Goal: Task Accomplishment & Management: Use online tool/utility

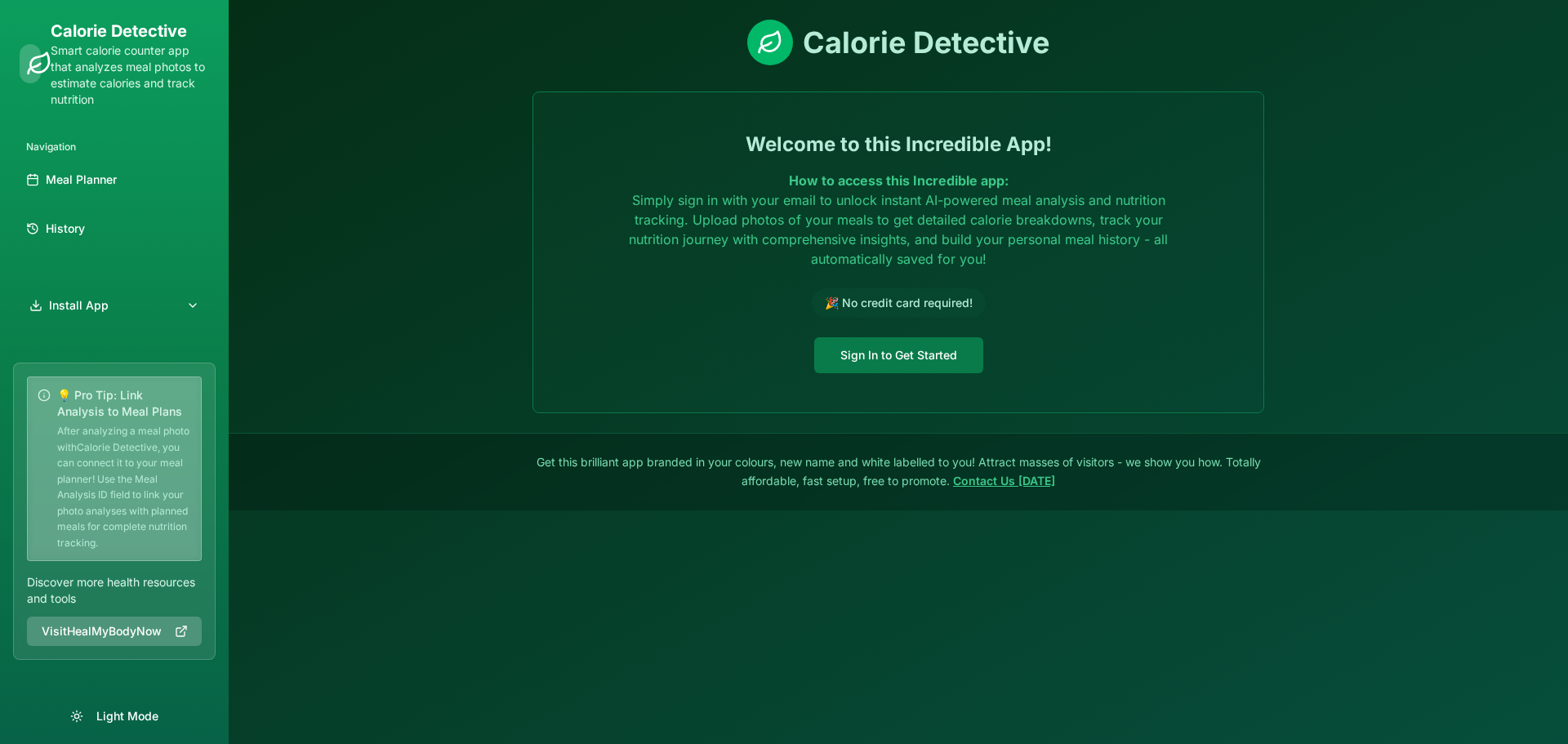
click at [894, 343] on button "Sign In to Get Started" at bounding box center [899, 355] width 169 height 36
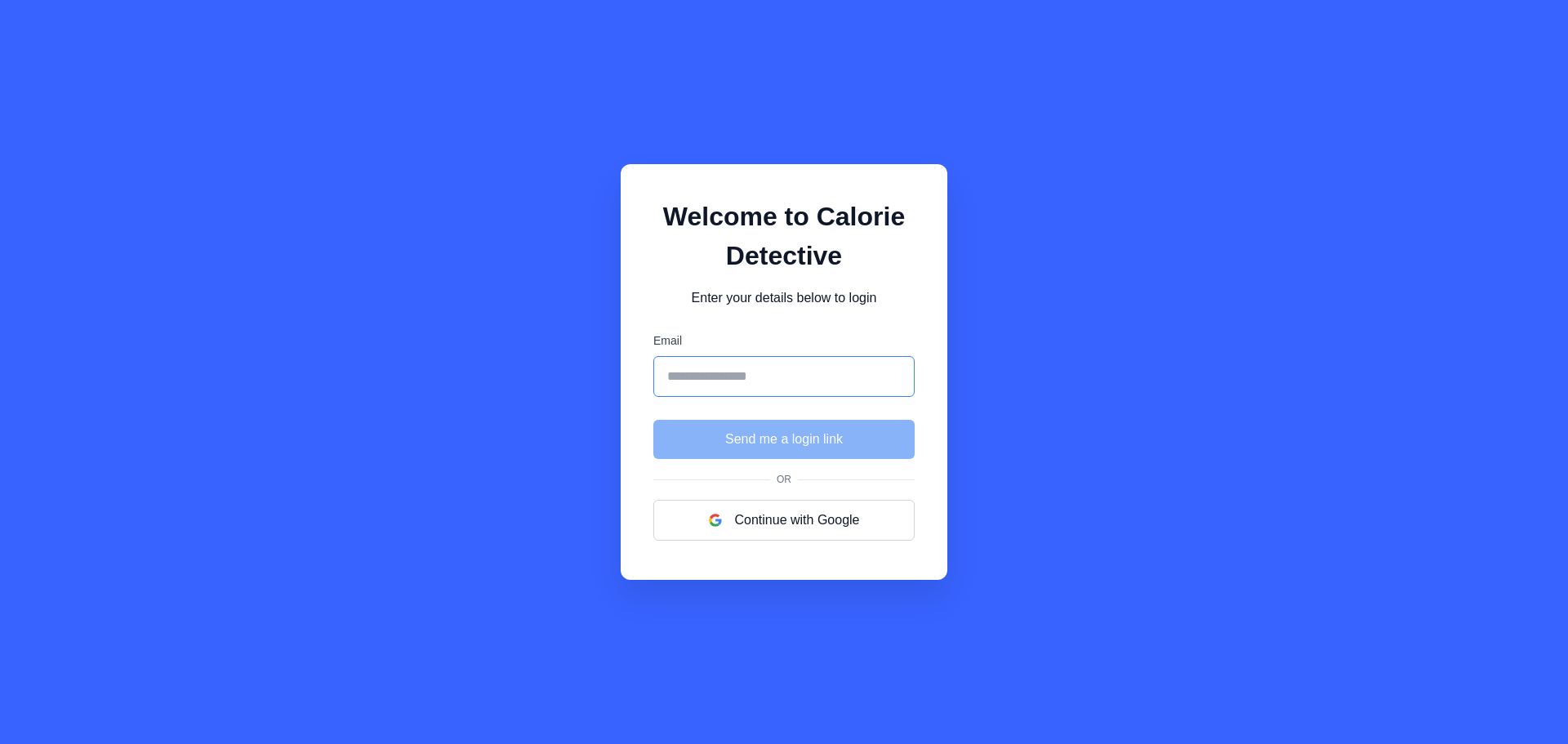
click at [728, 372] on input "Email" at bounding box center [784, 376] width 261 height 41
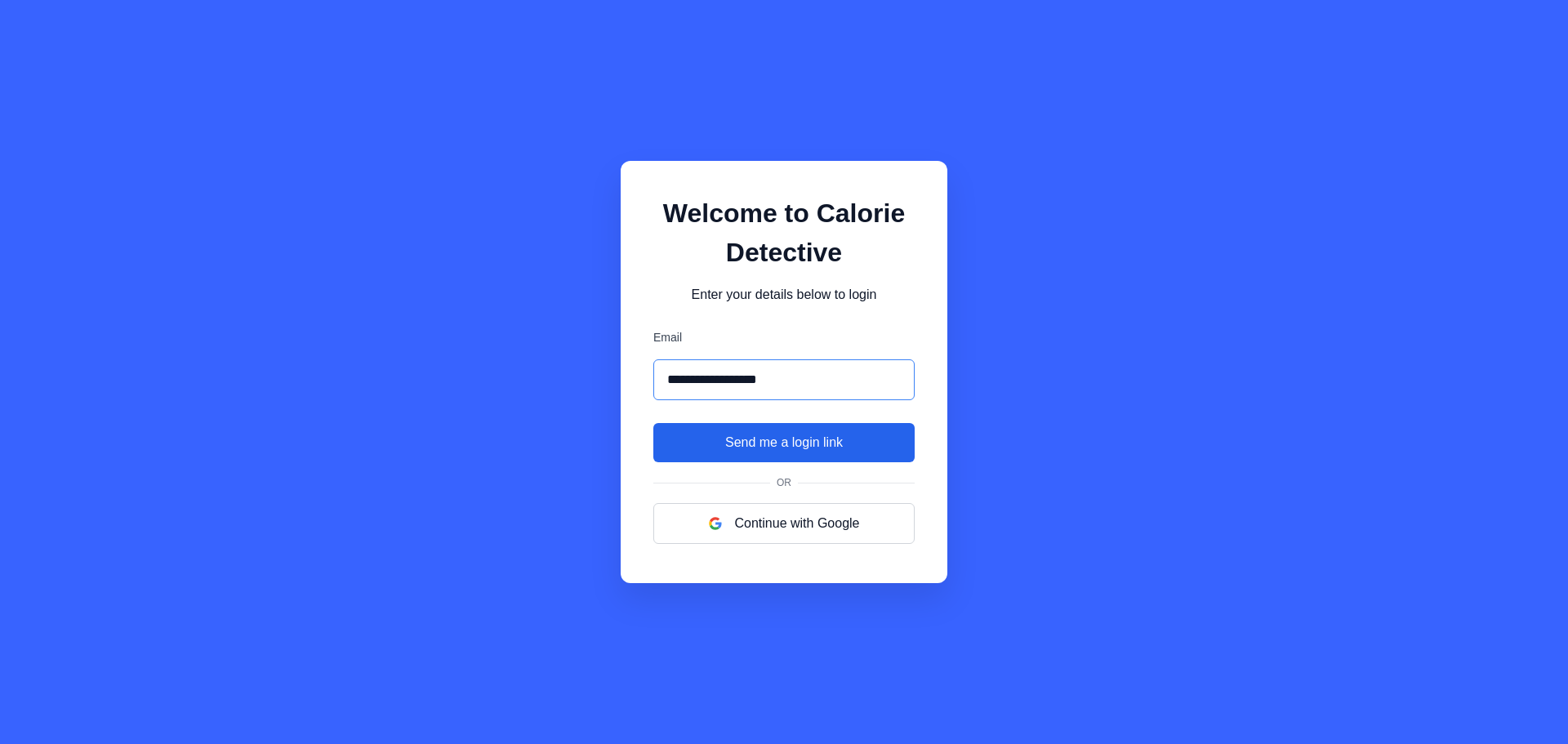
type input "**********"
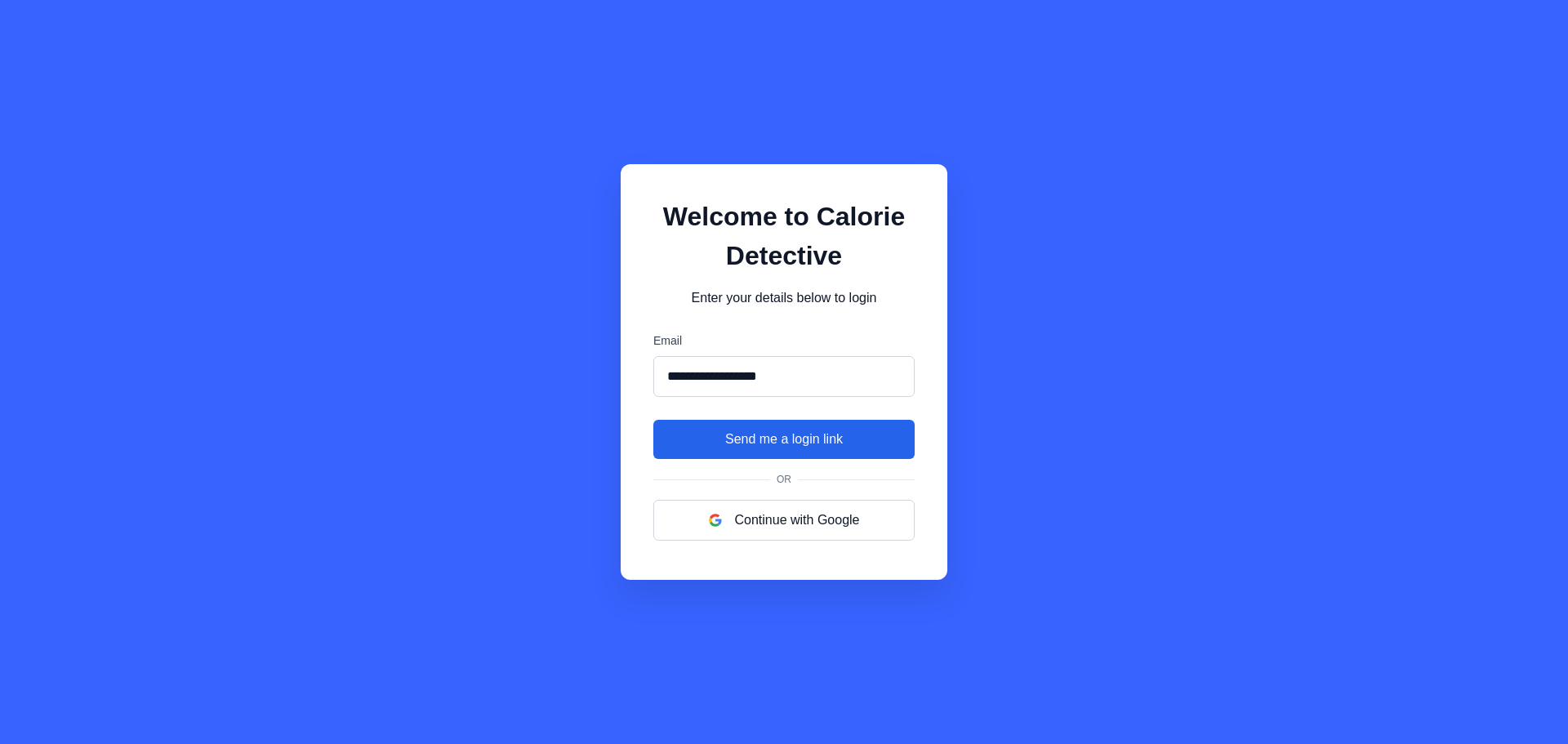
click at [811, 437] on button "Send me a login link" at bounding box center [784, 439] width 261 height 39
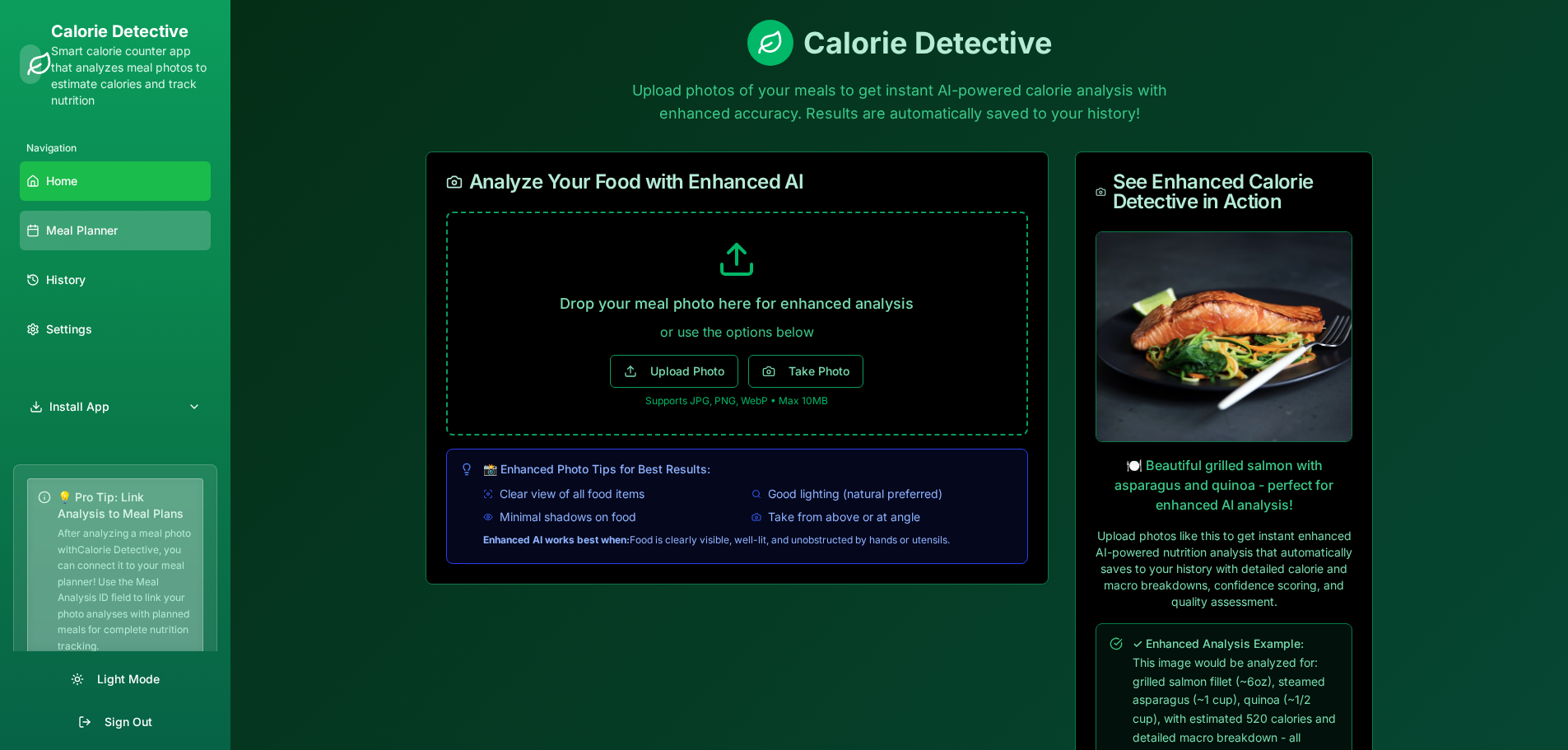
click at [131, 224] on link "Meal Planner" at bounding box center [115, 230] width 191 height 39
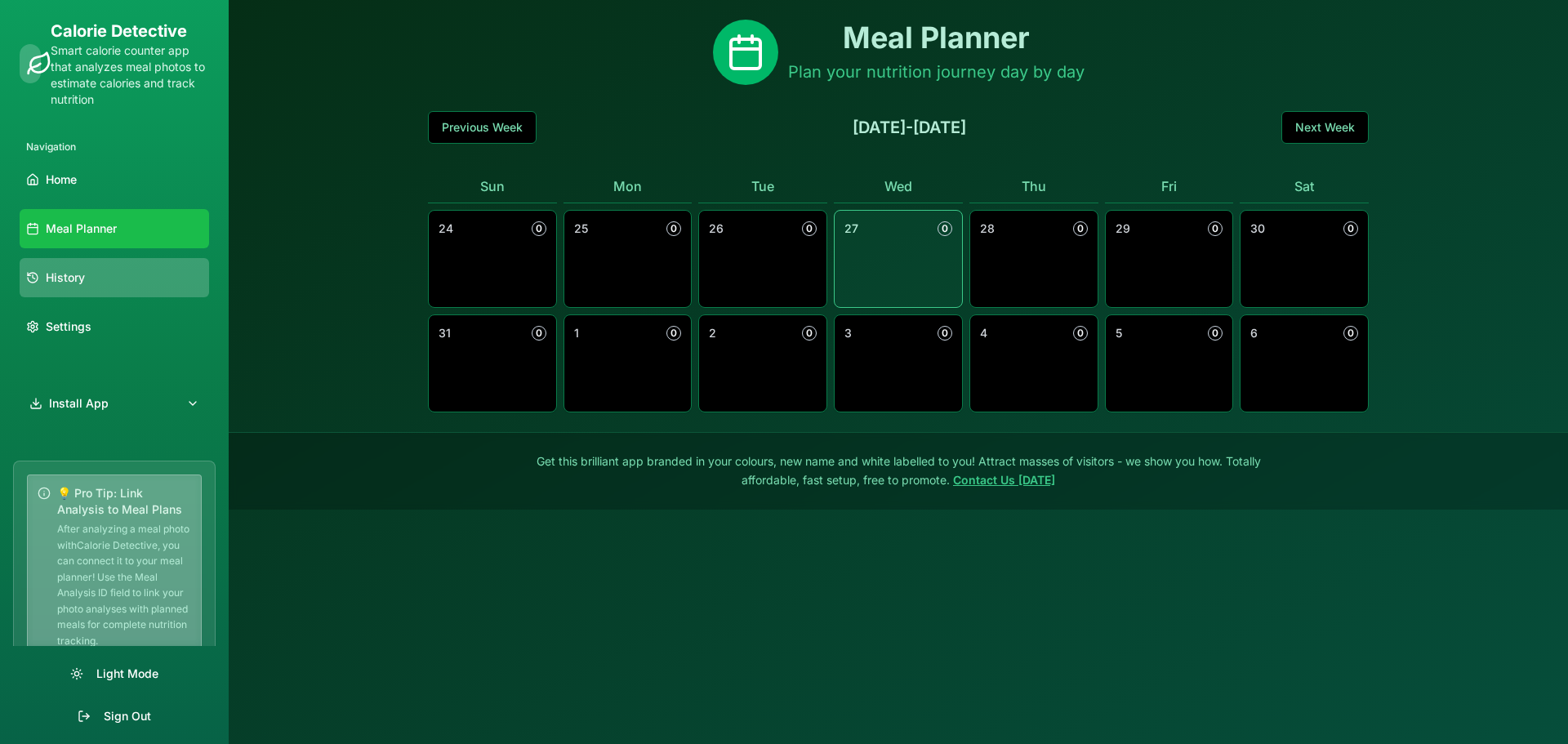
click at [88, 270] on link "History" at bounding box center [114, 277] width 189 height 39
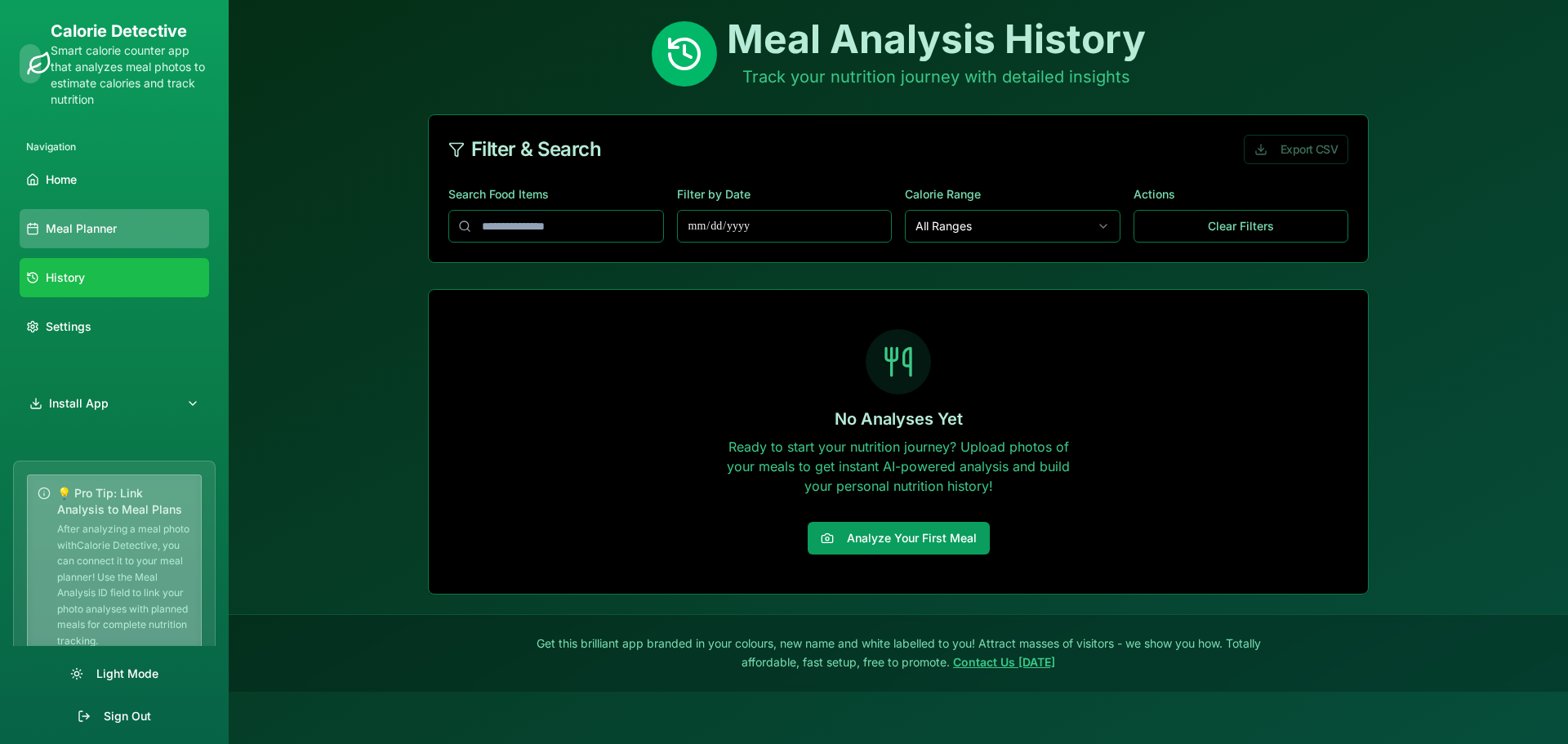
click at [108, 226] on span "Meal Planner" at bounding box center [81, 228] width 71 height 17
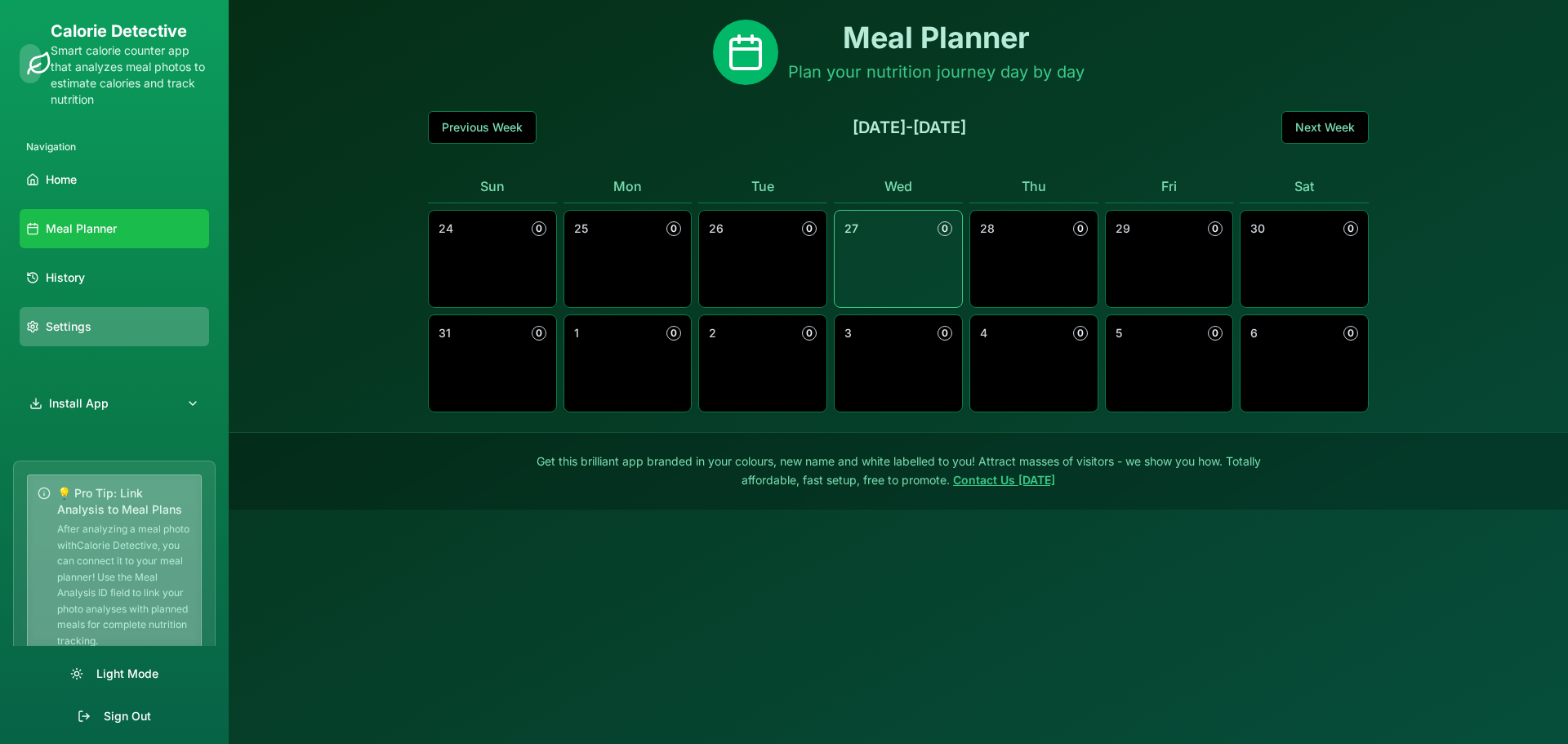
click at [89, 331] on span "Settings" at bounding box center [68, 327] width 46 height 17
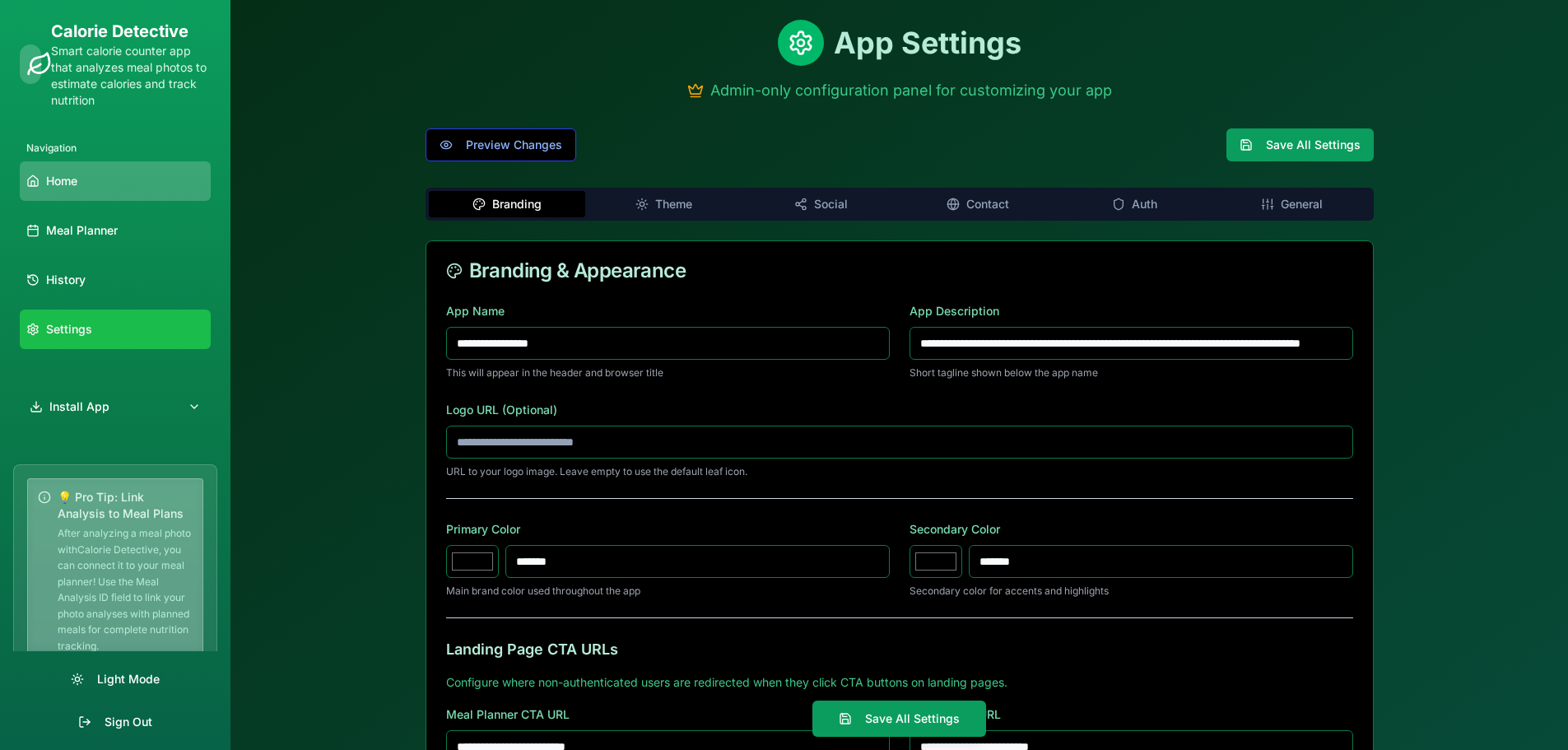
click at [79, 182] on link "Home" at bounding box center [115, 180] width 191 height 39
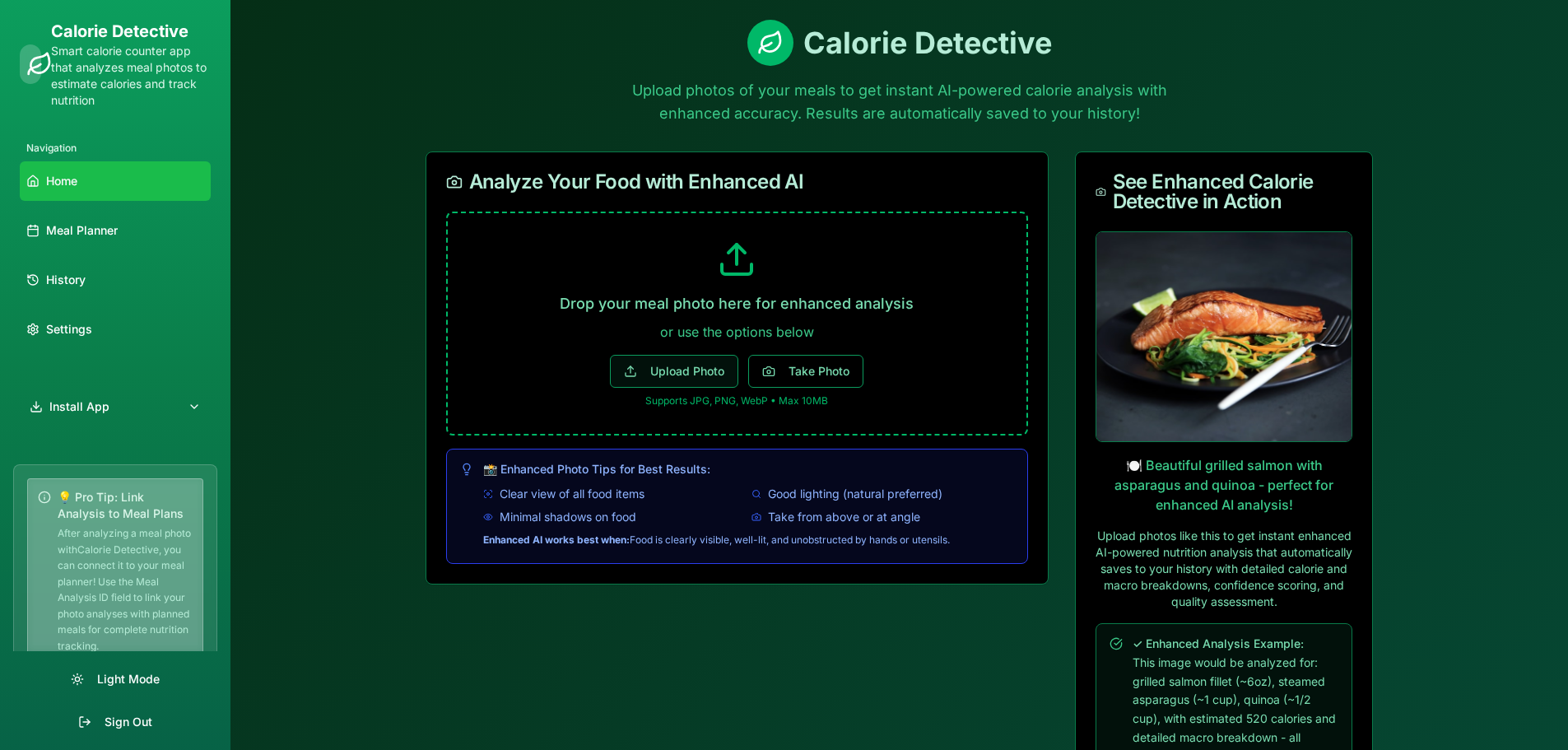
click at [677, 365] on button "Upload Photo" at bounding box center [674, 370] width 128 height 33
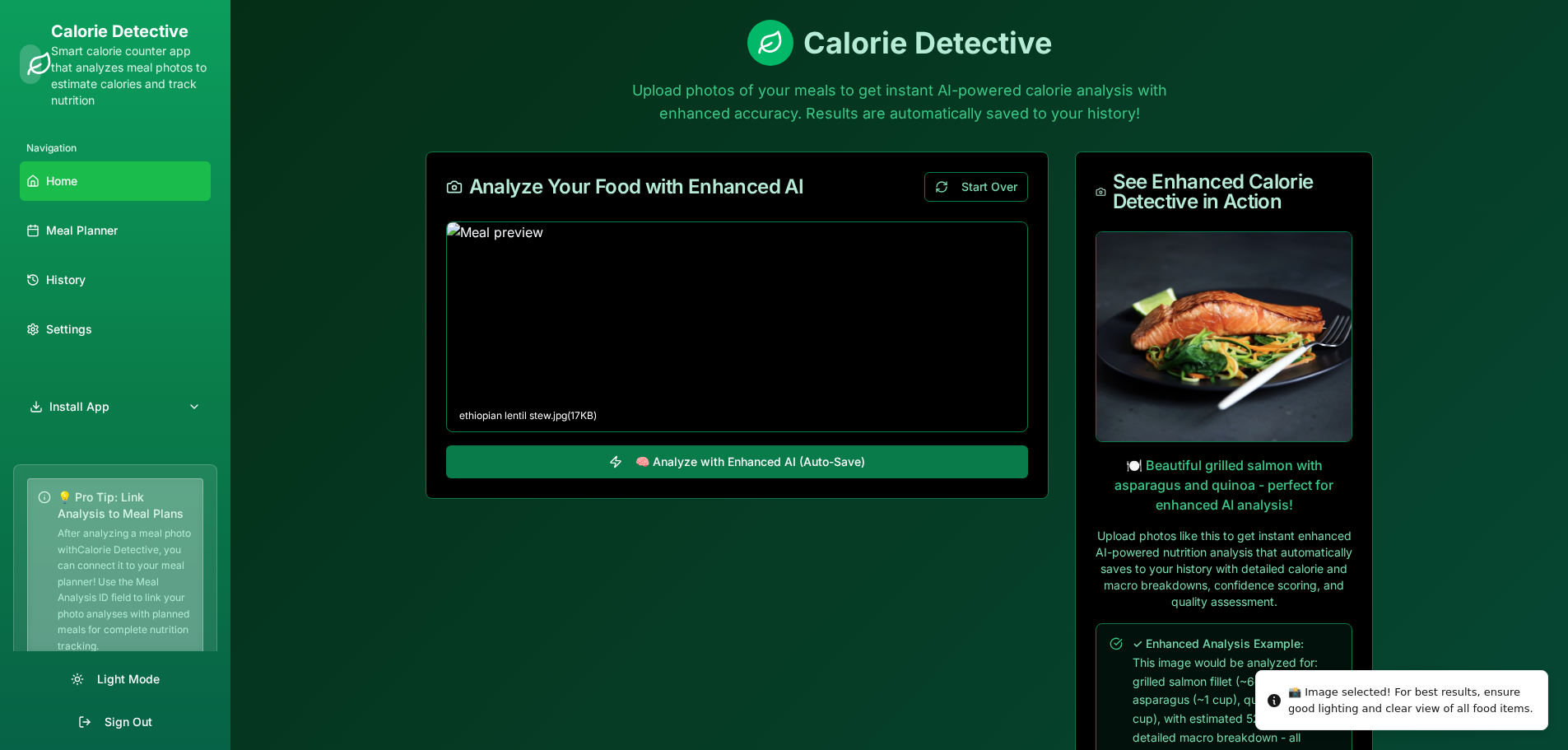
click at [716, 462] on button "🧠 Analyze with Enhanced AI (Auto-Save)" at bounding box center [737, 461] width 582 height 33
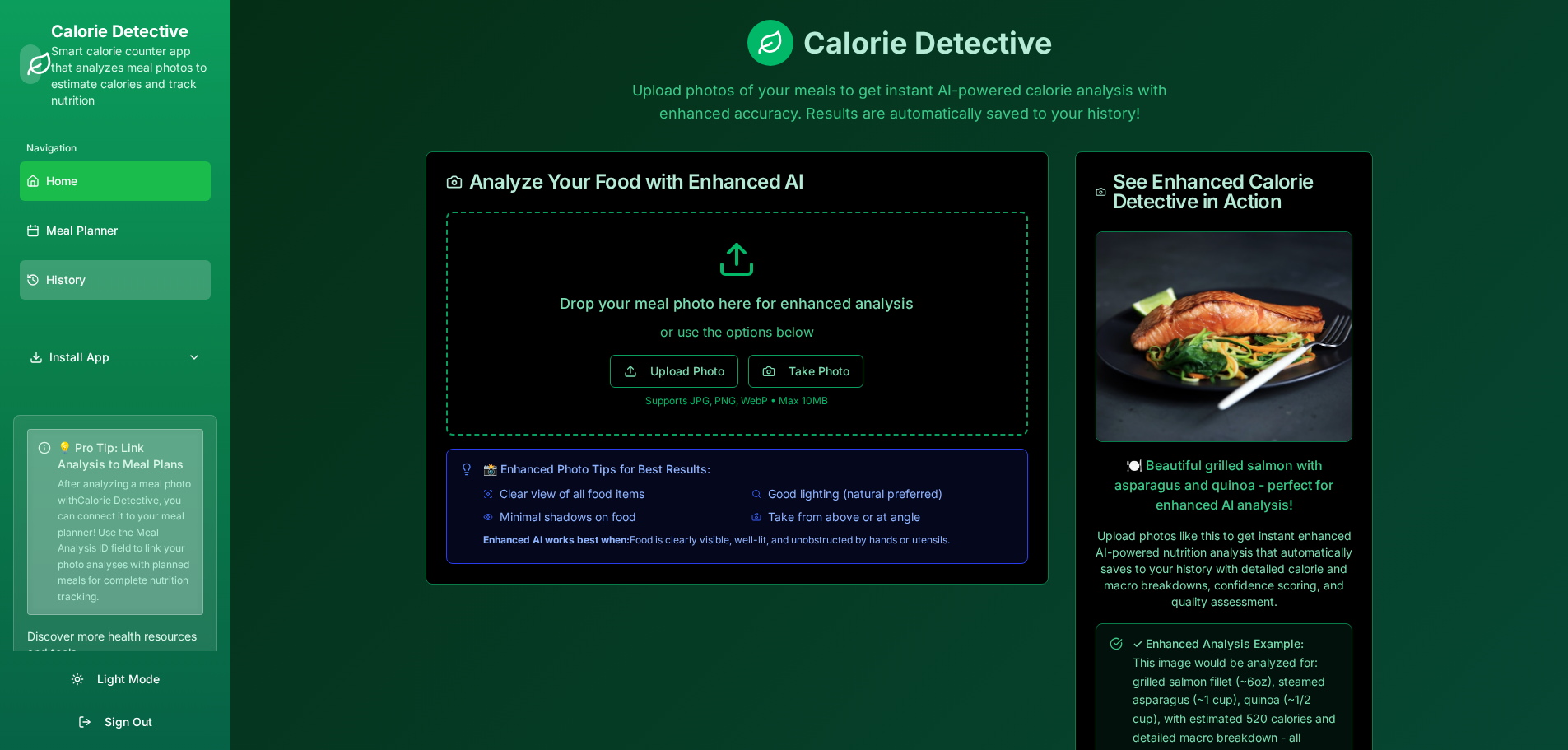
click at [61, 284] on span "History" at bounding box center [65, 280] width 39 height 17
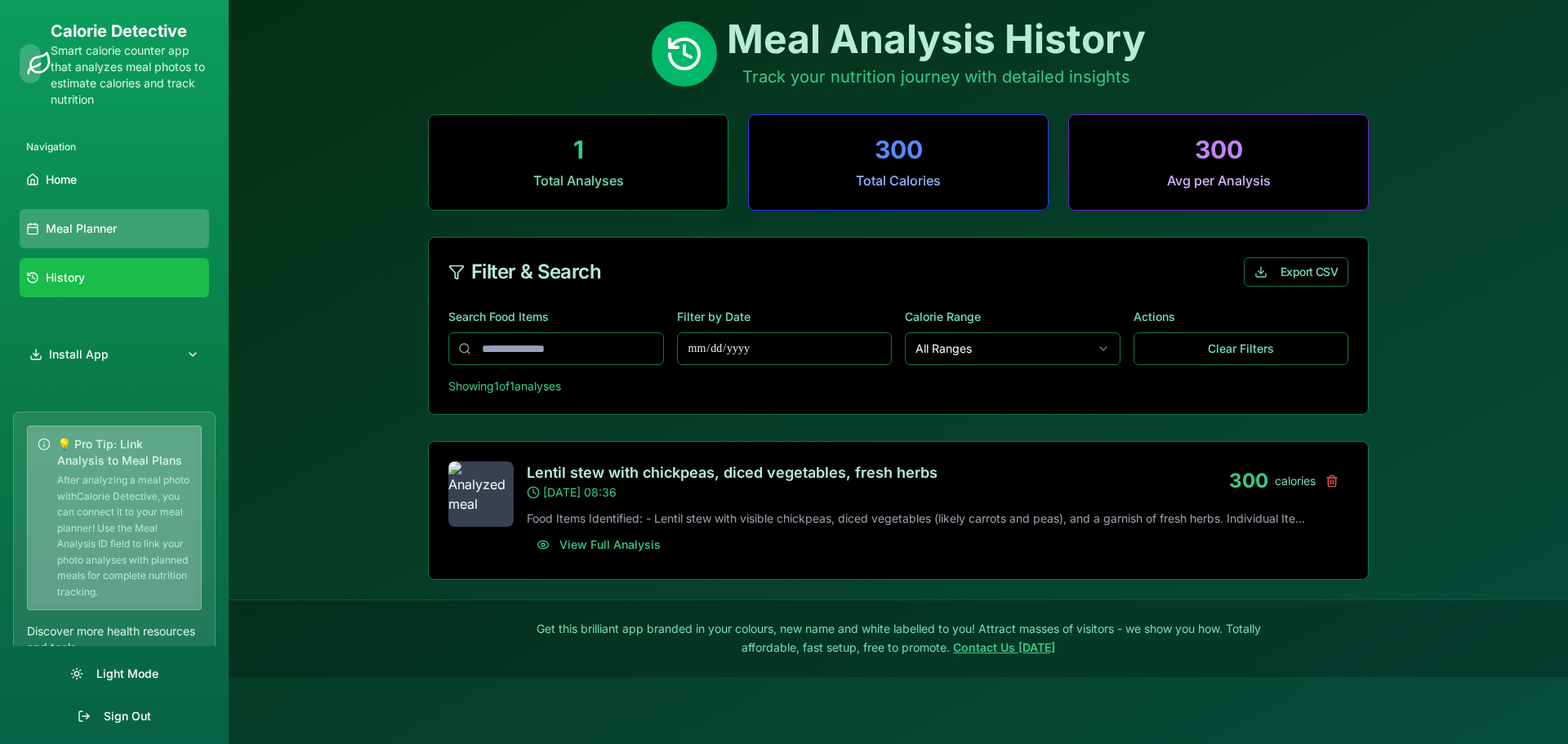
click at [117, 219] on link "Meal Planner" at bounding box center [114, 228] width 189 height 39
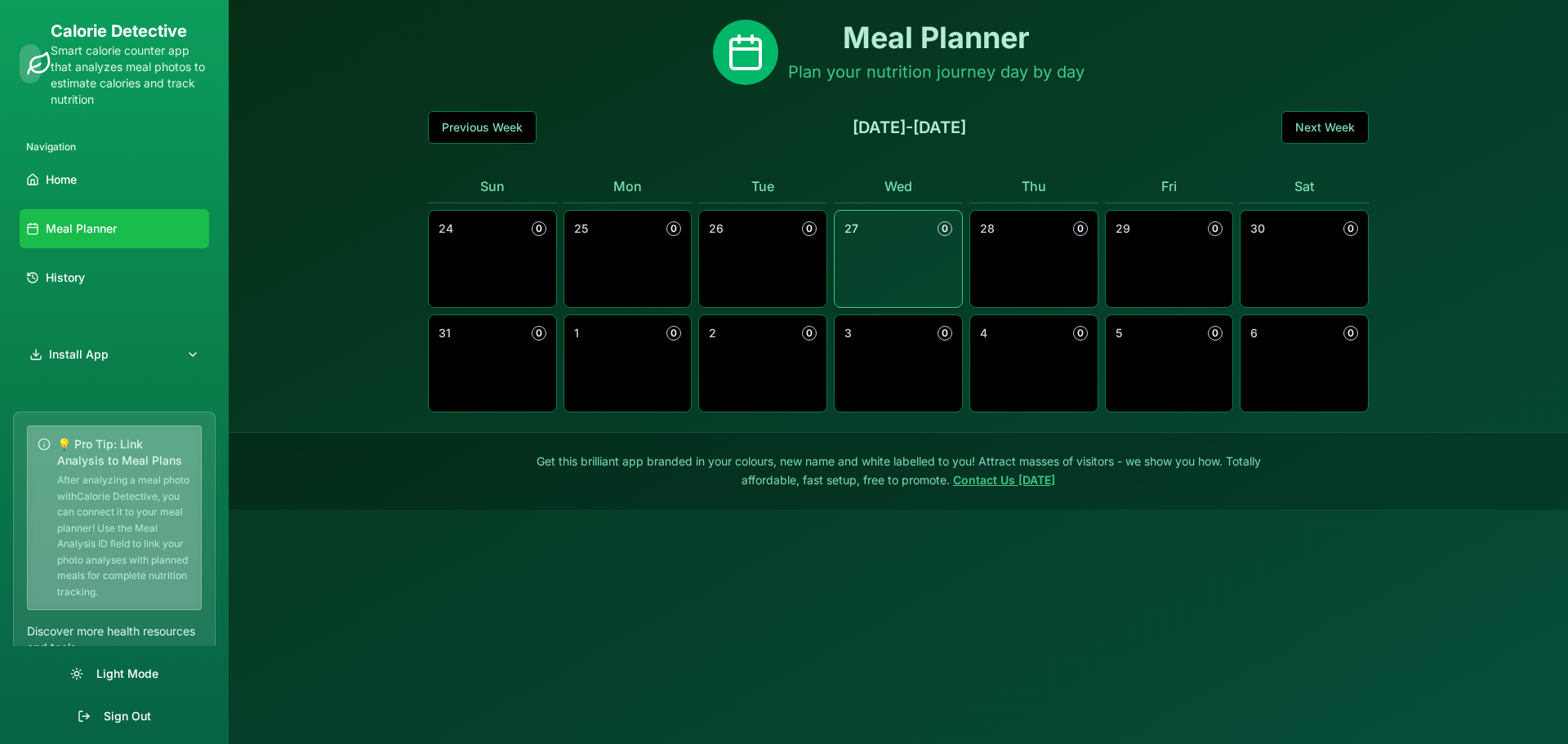
click at [882, 262] on div "27 0" at bounding box center [899, 259] width 129 height 98
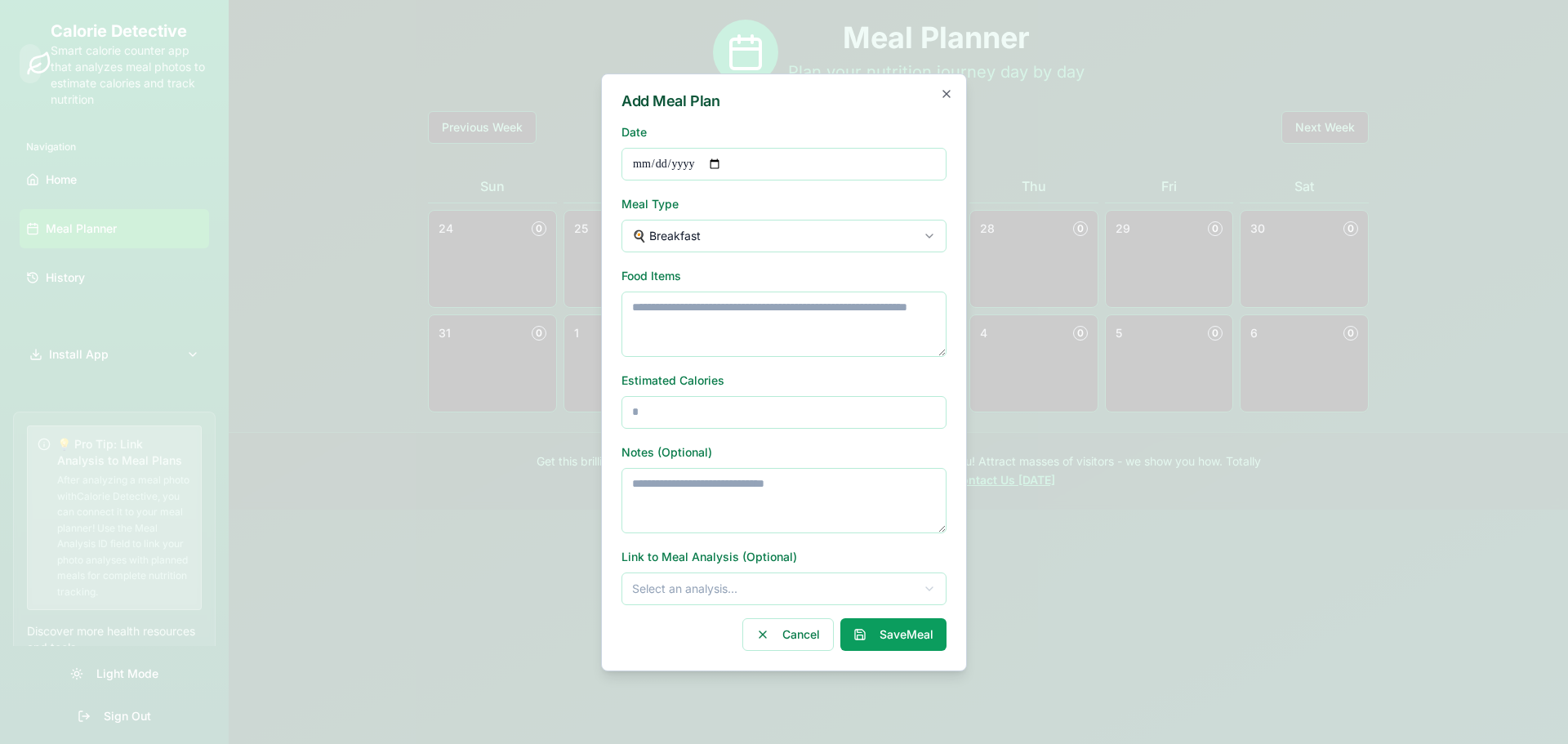
click at [737, 228] on body "**********" at bounding box center [784, 372] width 1568 height 744
click at [722, 318] on textarea at bounding box center [784, 324] width 325 height 65
click at [706, 588] on body "**********" at bounding box center [784, 372] width 1568 height 744
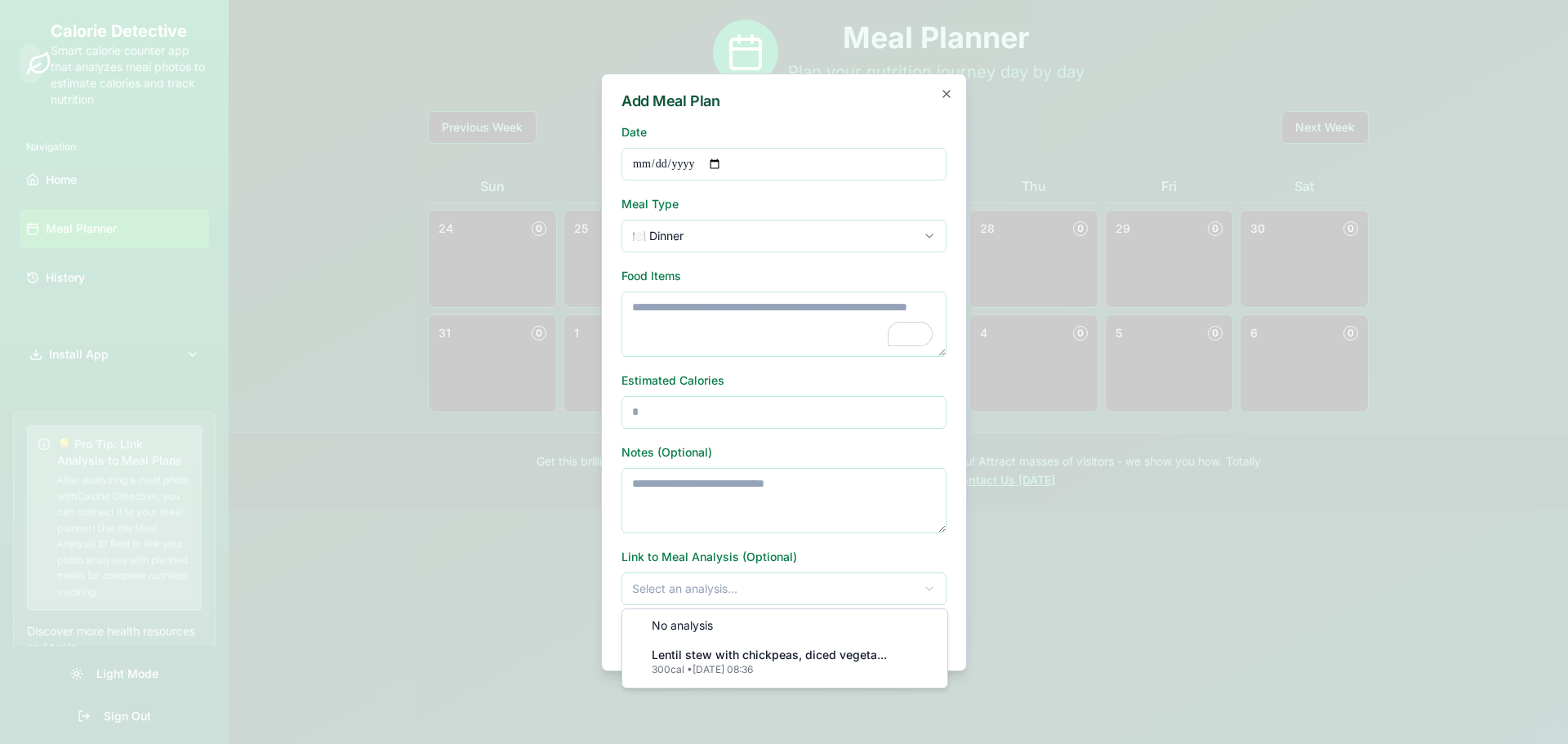
type textarea "**********"
type input "***"
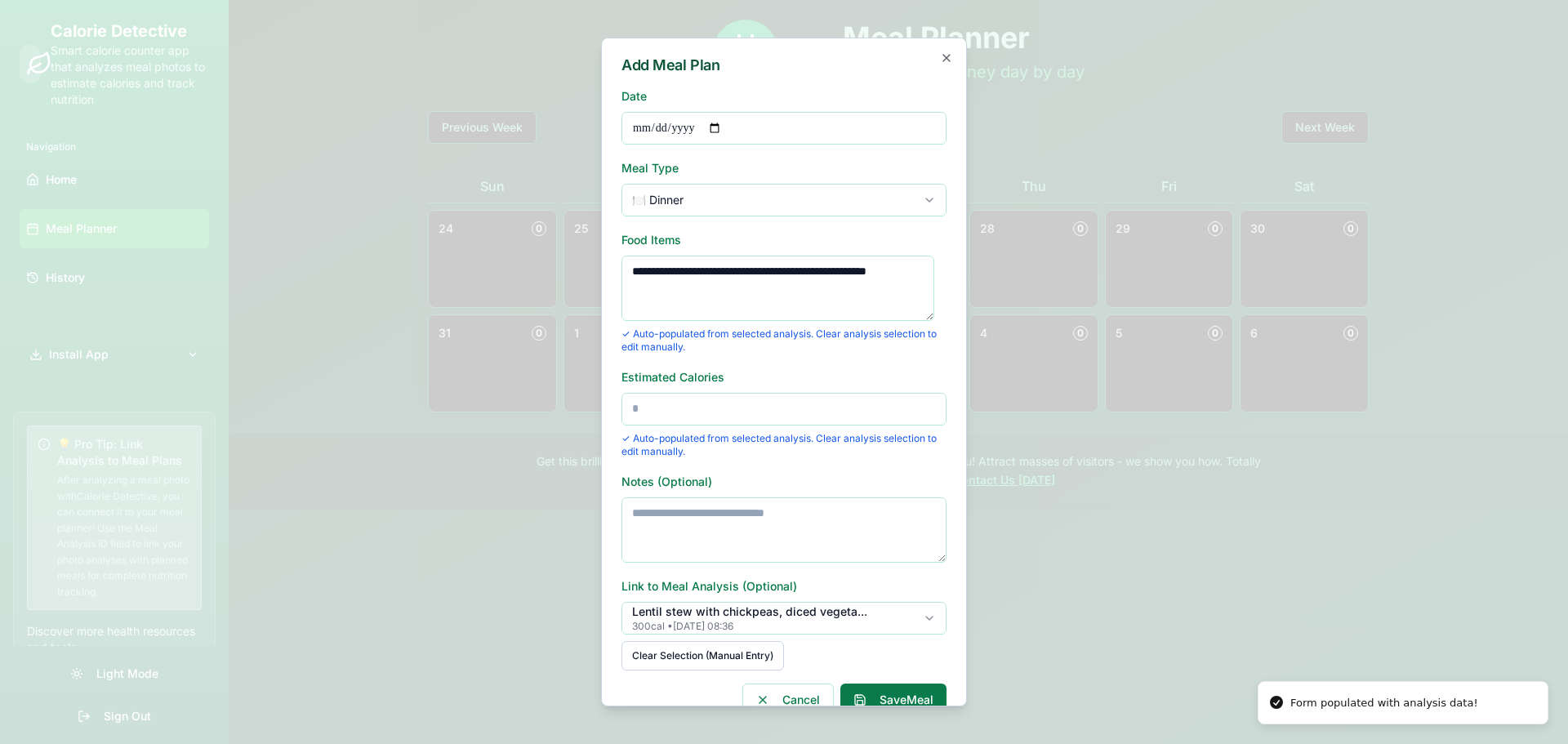
click at [899, 693] on button "Save Meal" at bounding box center [894, 699] width 106 height 32
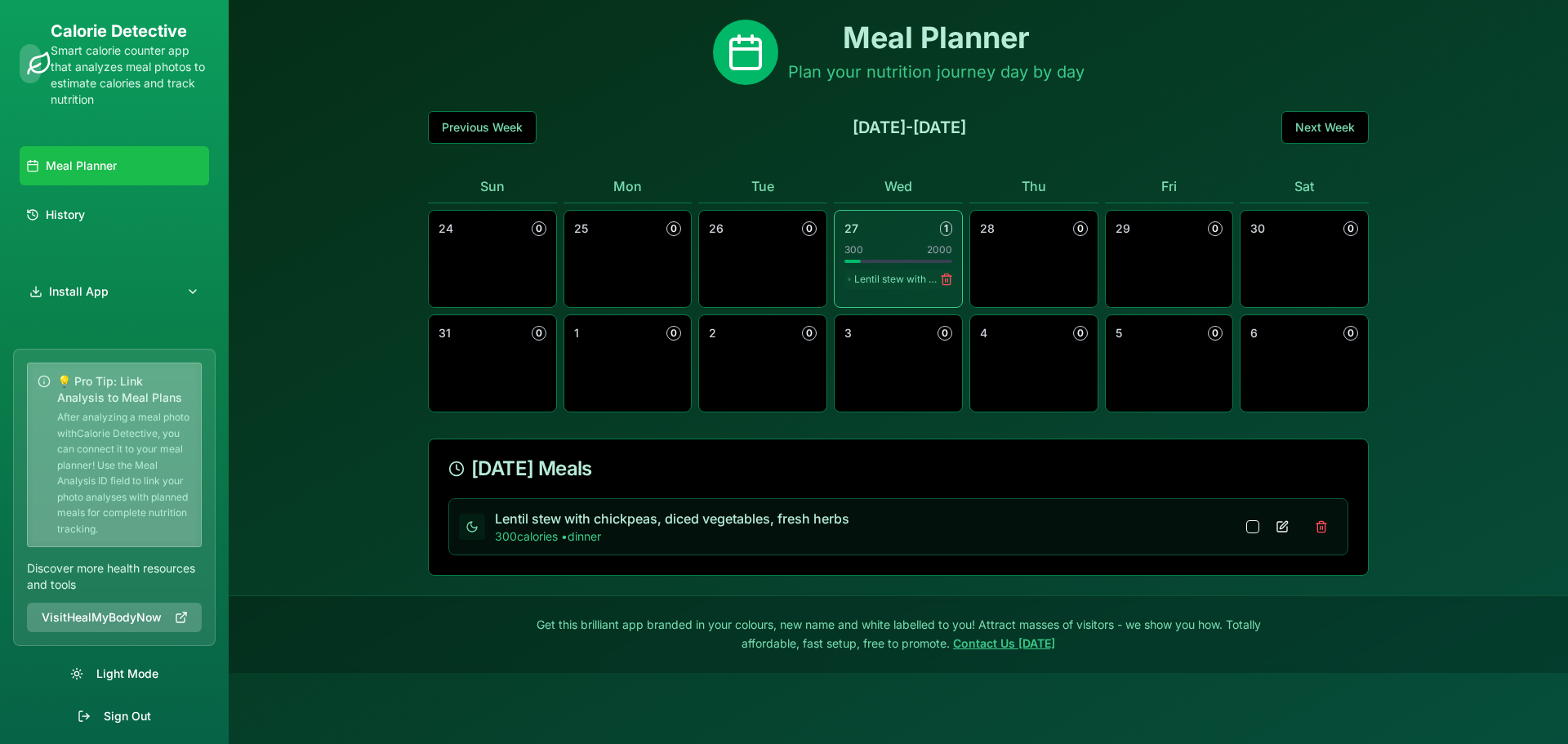
scroll to position [111, 0]
click at [124, 716] on button "Sign Out" at bounding box center [114, 717] width 203 height 30
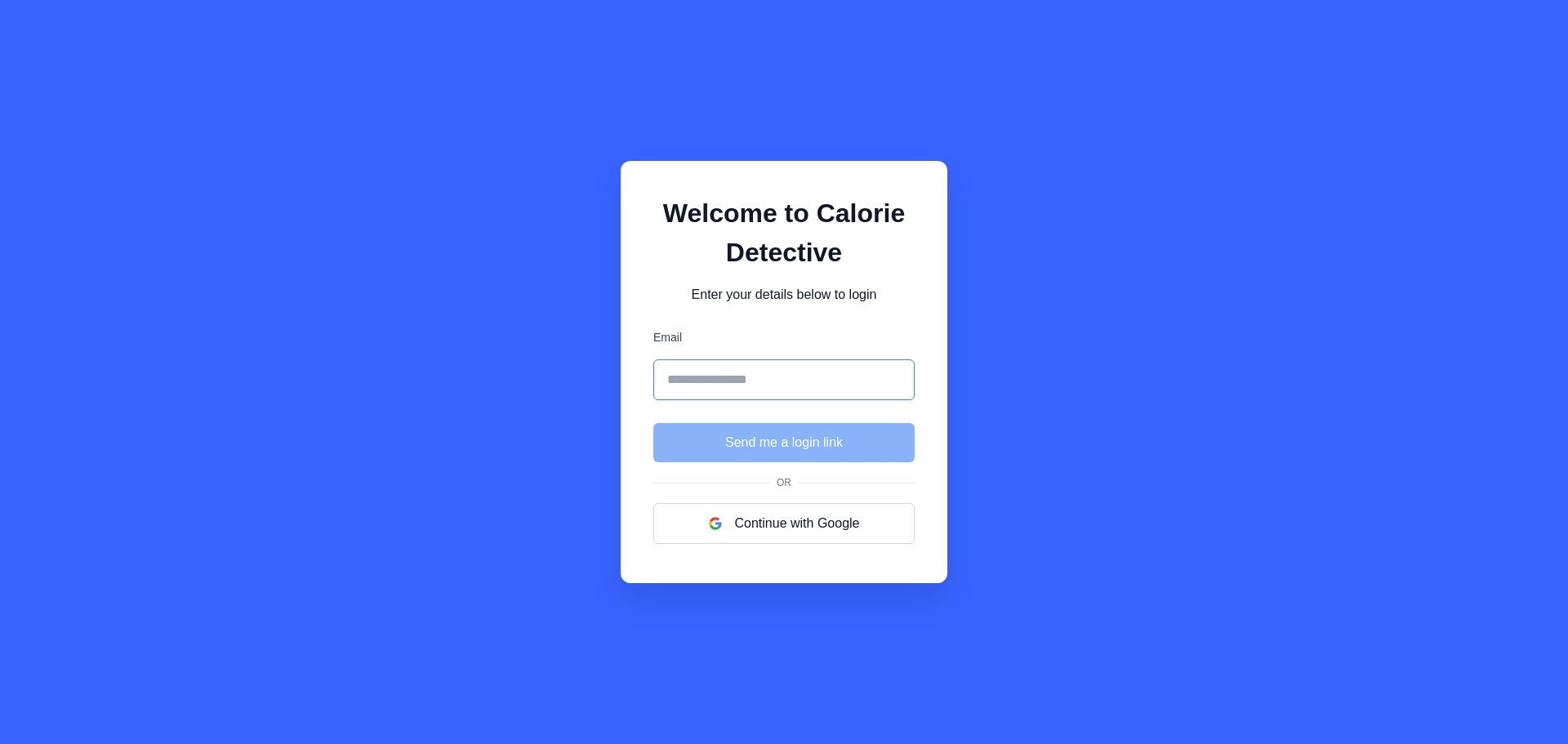
click at [692, 381] on input "Email" at bounding box center [784, 379] width 261 height 41
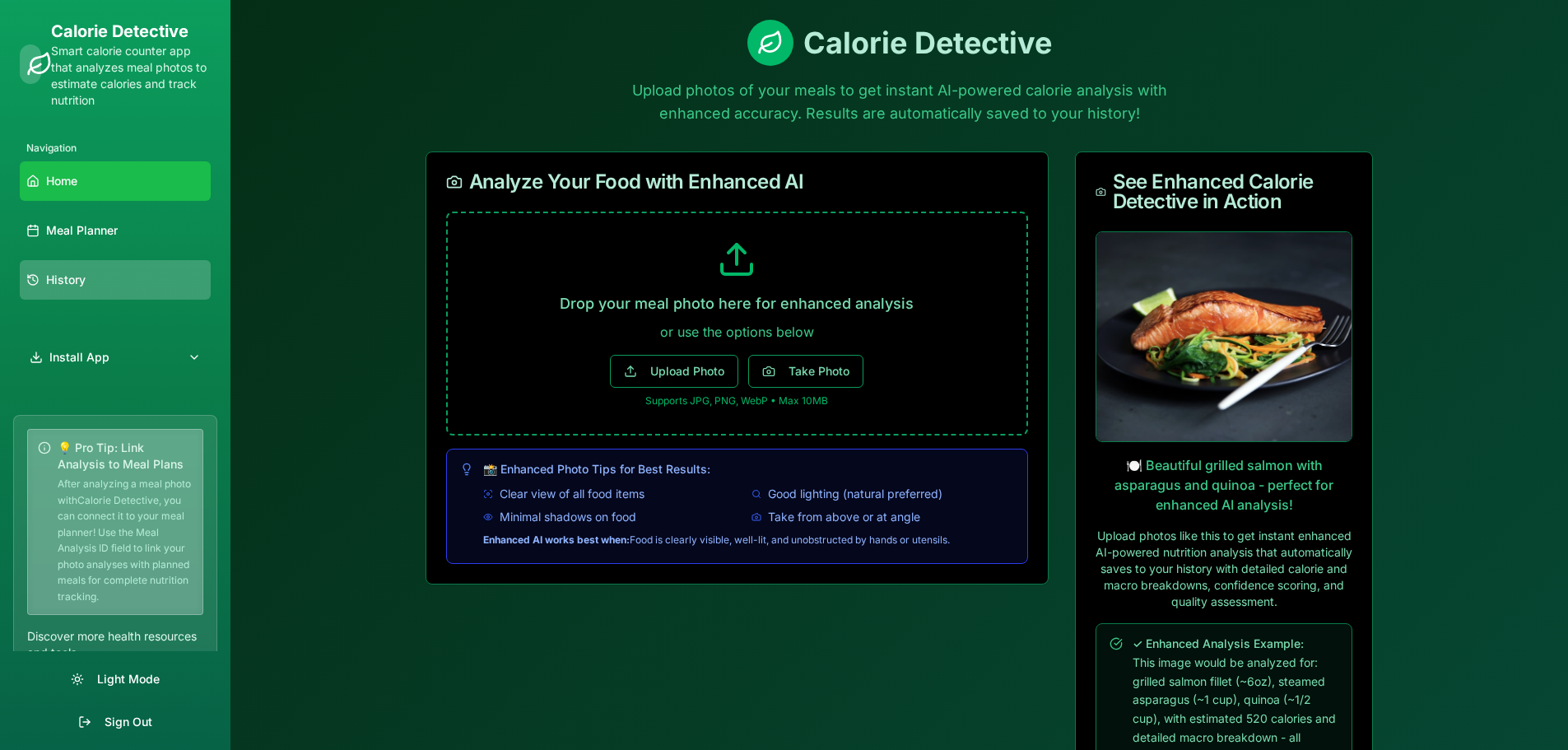
click at [70, 276] on span "History" at bounding box center [65, 280] width 39 height 17
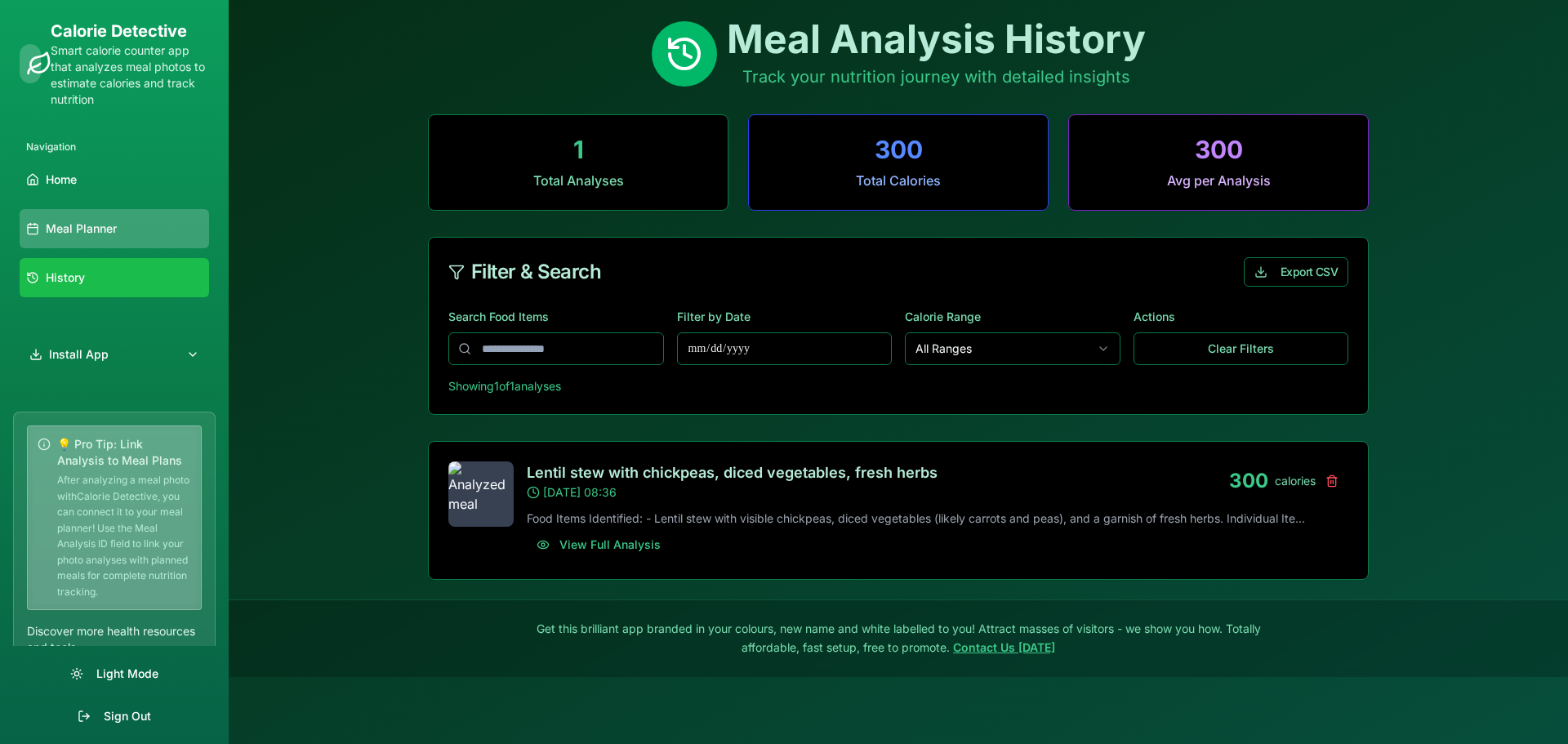
click at [70, 225] on span "Meal Planner" at bounding box center [81, 228] width 71 height 17
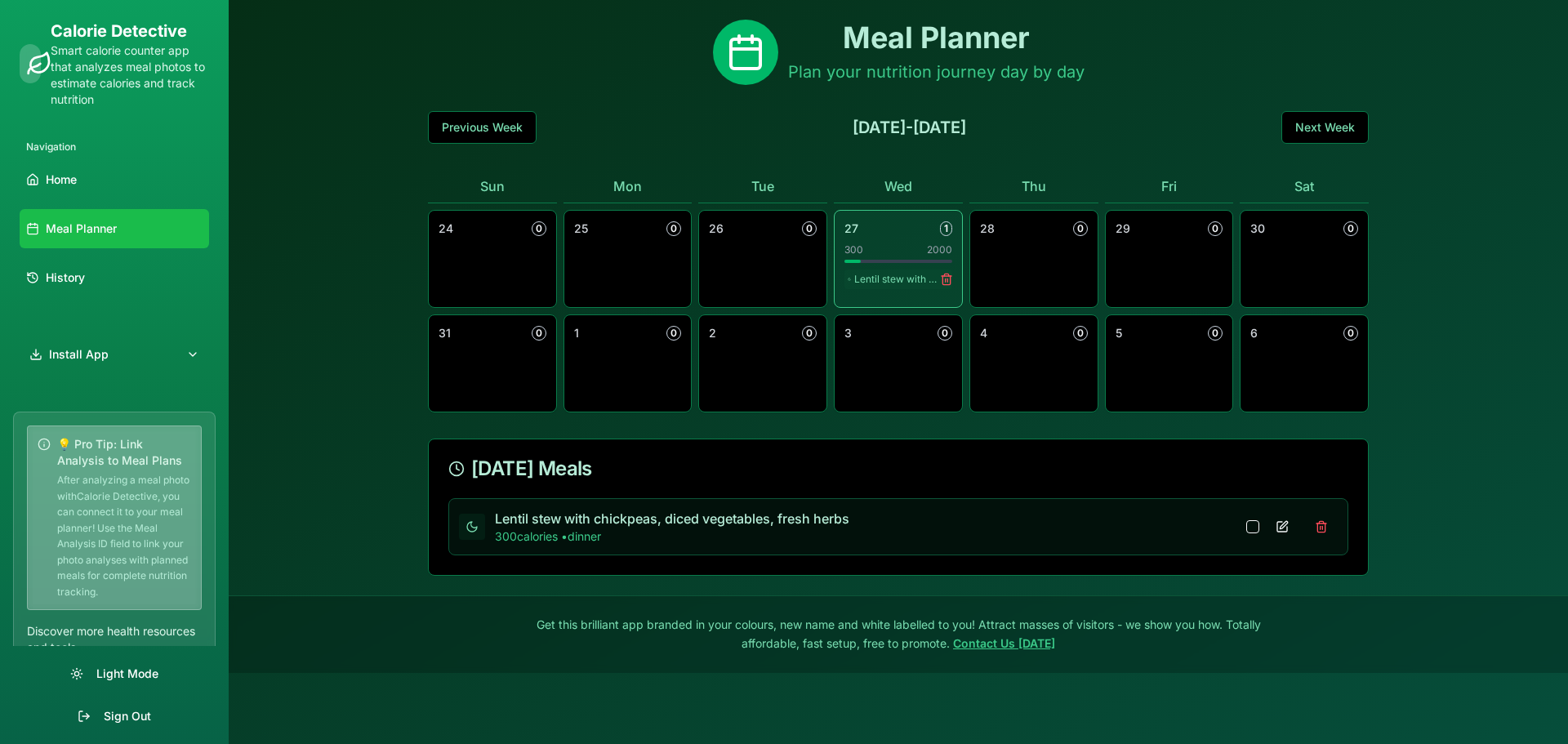
click at [632, 43] on div "Meal Planner Plan your nutrition journey day by day" at bounding box center [898, 52] width 941 height 65
